Goal: Task Accomplishment & Management: Manage account settings

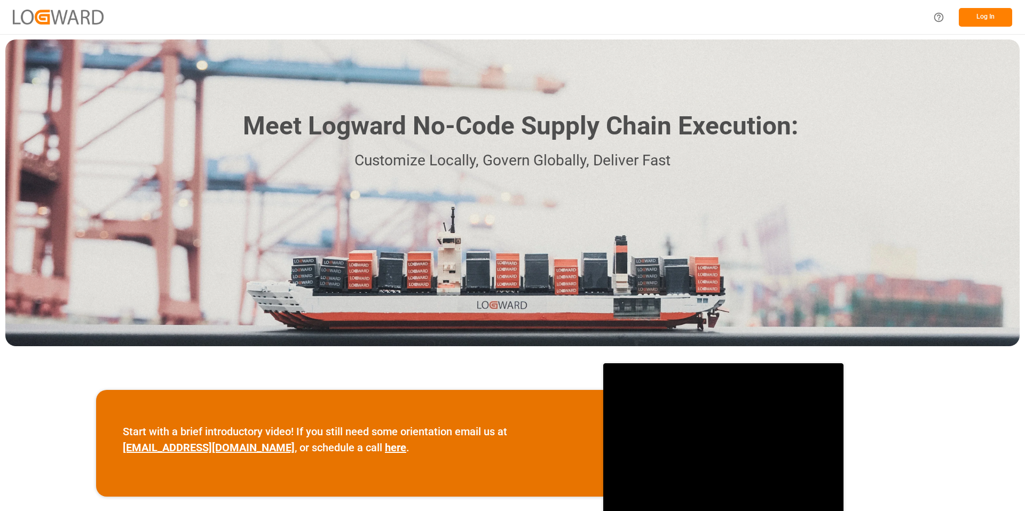
click at [988, 16] on button "Log In" at bounding box center [984, 17] width 53 height 19
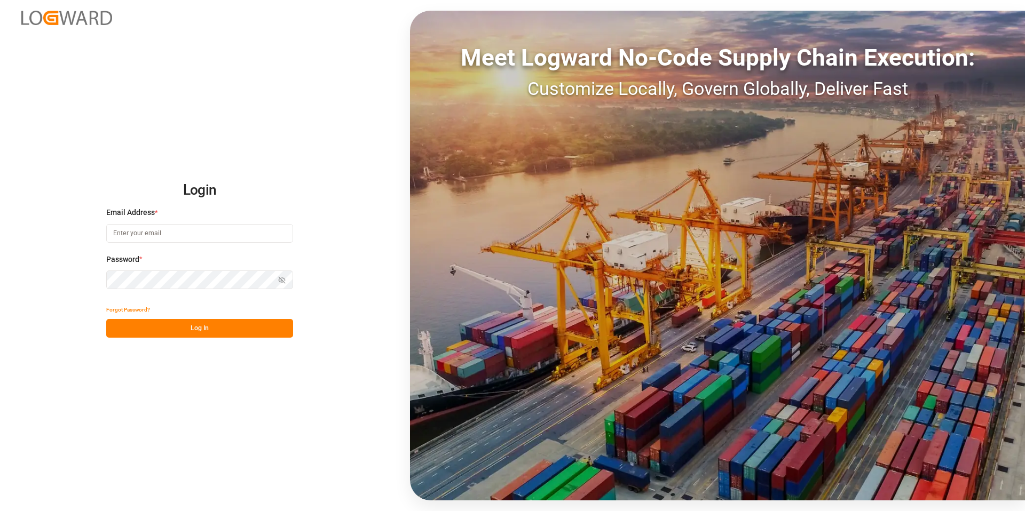
type input "vikash.mishra@logward.com"
click at [227, 335] on button "Log In" at bounding box center [199, 328] width 187 height 19
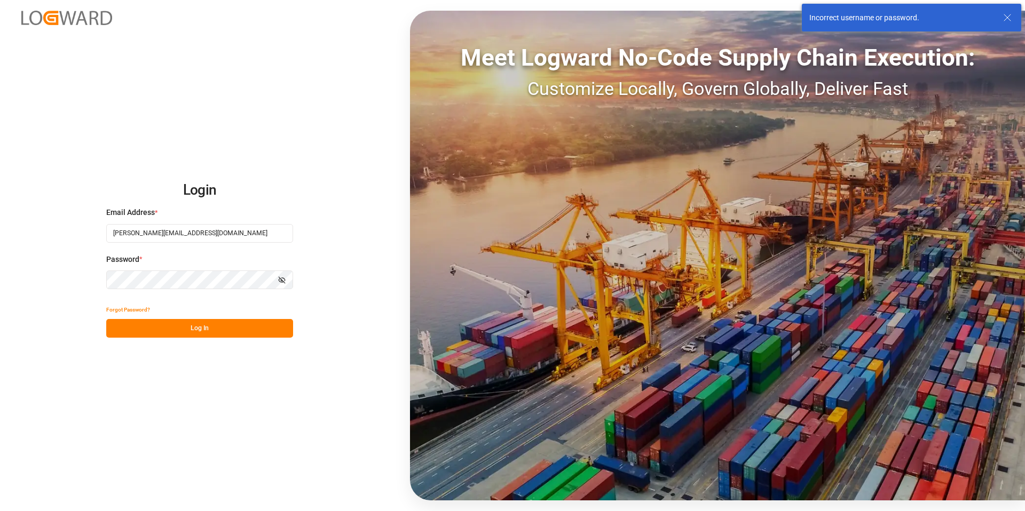
click at [1008, 21] on icon at bounding box center [1007, 17] width 13 height 13
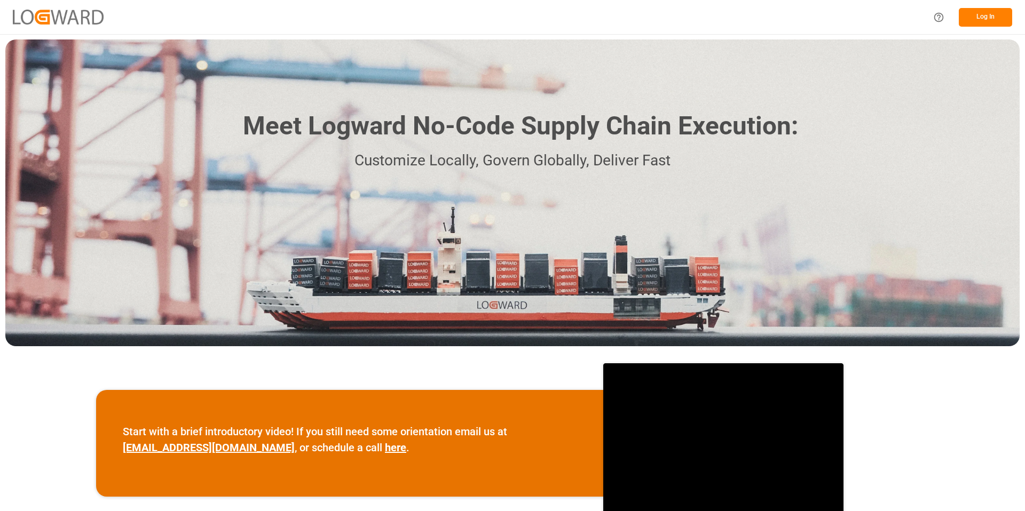
scroll to position [382, 0]
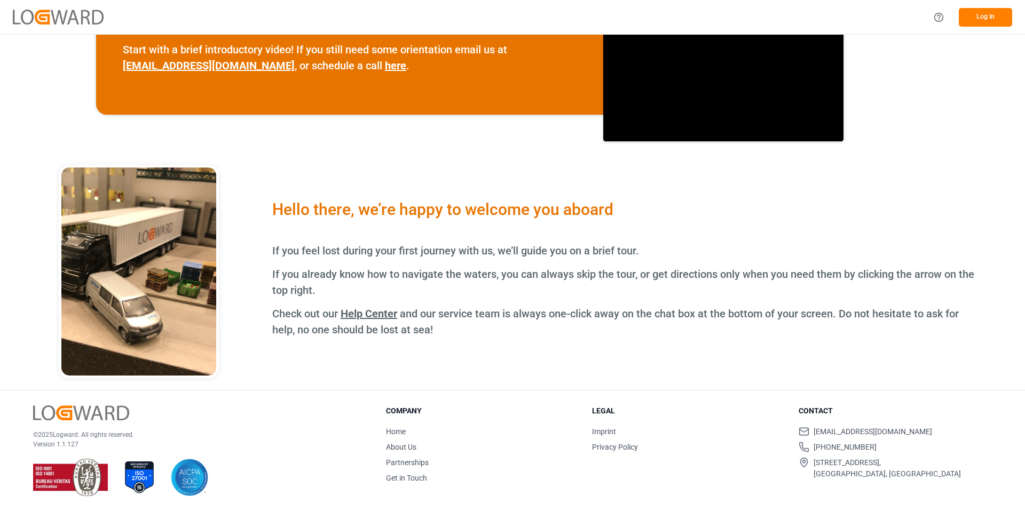
click at [191, 421] on div "© 2025 Logward. All rights reserved. Version 1.1.127" at bounding box center [196, 451] width 326 height 91
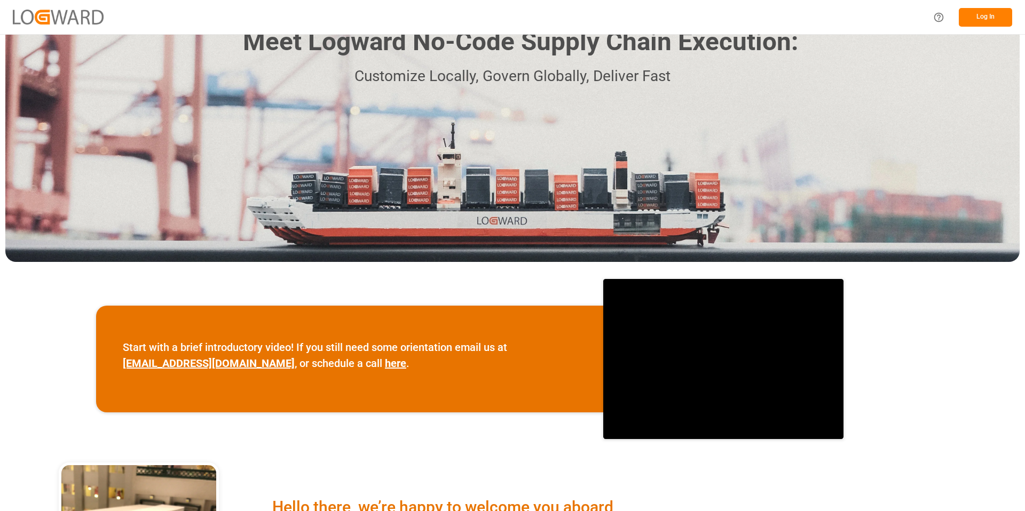
scroll to position [0, 0]
